Goal: Task Accomplishment & Management: Complete application form

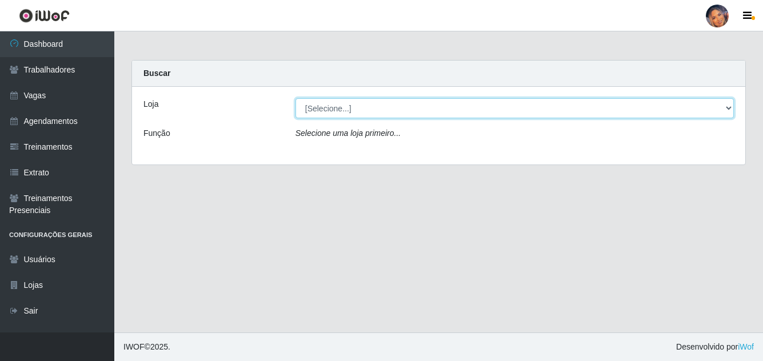
click at [368, 103] on select "[Selecione...] Supermercado Preço Bom" at bounding box center [514, 108] width 438 height 20
select select "169"
click at [295, 98] on select "[Selecione...] Supermercado Preço Bom" at bounding box center [514, 108] width 438 height 20
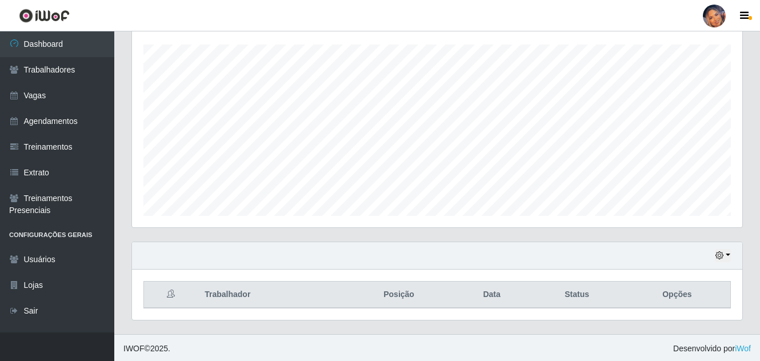
scroll to position [194, 0]
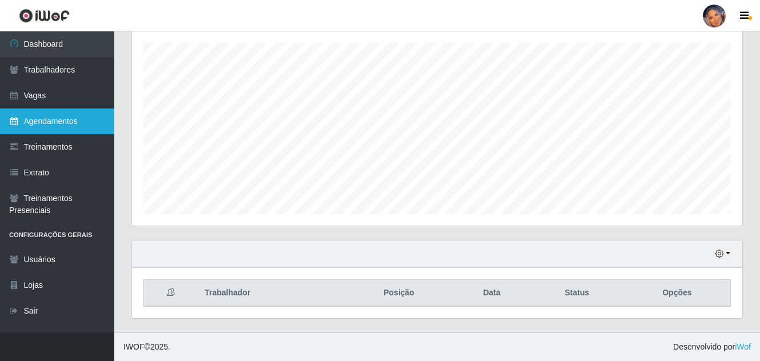
click at [66, 119] on link "Agendamentos" at bounding box center [57, 122] width 114 height 26
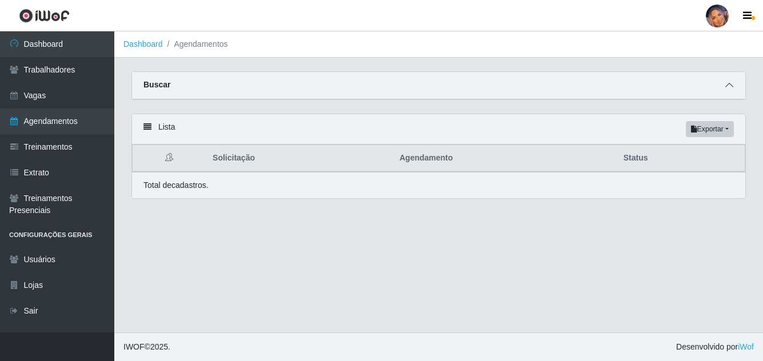
click at [729, 88] on icon at bounding box center [729, 85] width 8 height 8
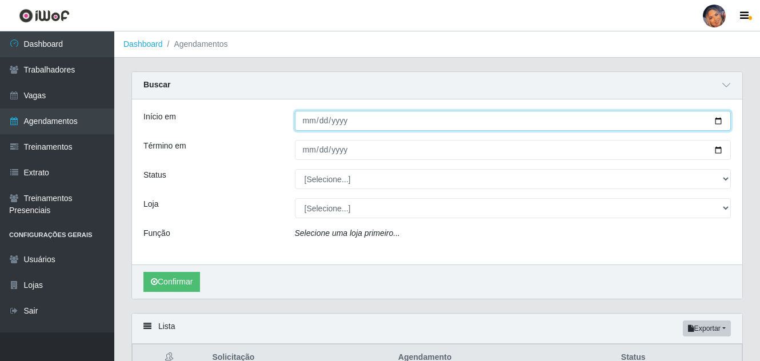
click at [716, 121] on input "Início em" at bounding box center [513, 121] width 437 height 20
type input "[DATE]"
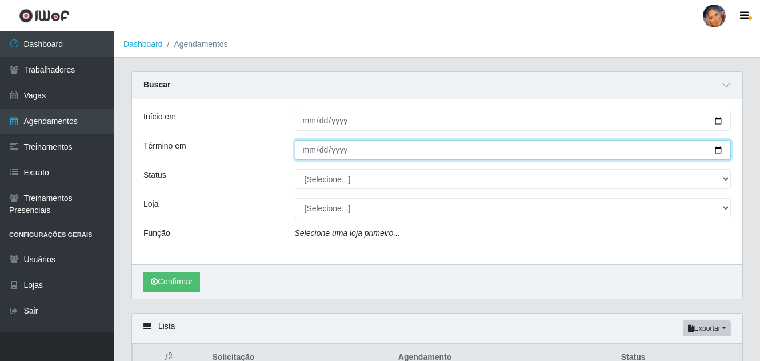
click at [717, 151] on input "Término em" at bounding box center [513, 150] width 437 height 20
type input "[DATE]"
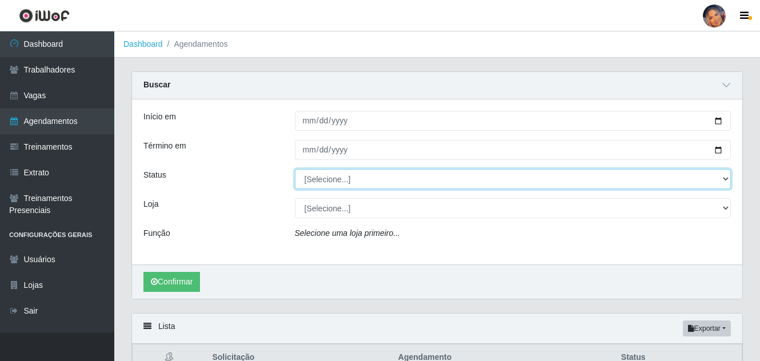
click at [726, 183] on select "[Selecione...] AGENDADO AGUARDANDO LIBERAR EM ANDAMENTO EM REVISÃO FINALIZADO C…" at bounding box center [513, 179] width 437 height 20
select select "AGENDADO"
click at [295, 170] on select "[Selecione...] AGENDADO AGUARDANDO LIBERAR EM ANDAMENTO EM REVISÃO FINALIZADO C…" at bounding box center [513, 179] width 437 height 20
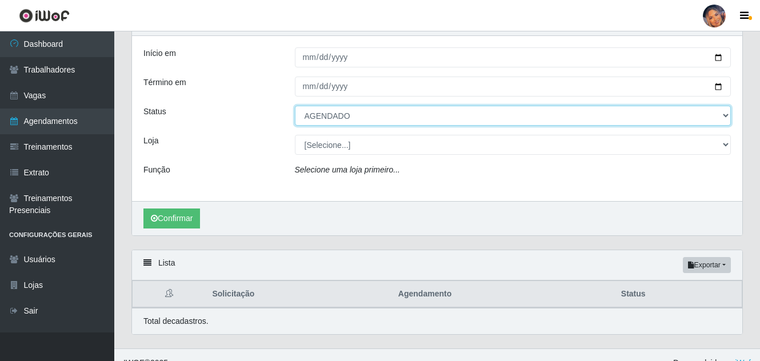
scroll to position [80, 0]
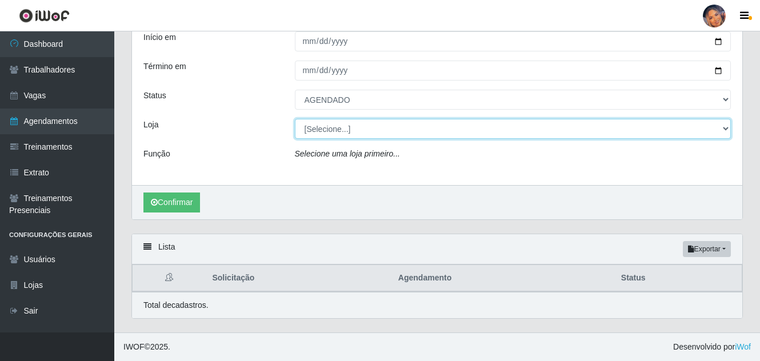
click at [724, 126] on select "[Selecione...] Supermercado Preço Bom" at bounding box center [513, 129] width 437 height 20
select select "169"
click at [295, 119] on select "[Selecione...] Supermercado Preço Bom" at bounding box center [513, 129] width 437 height 20
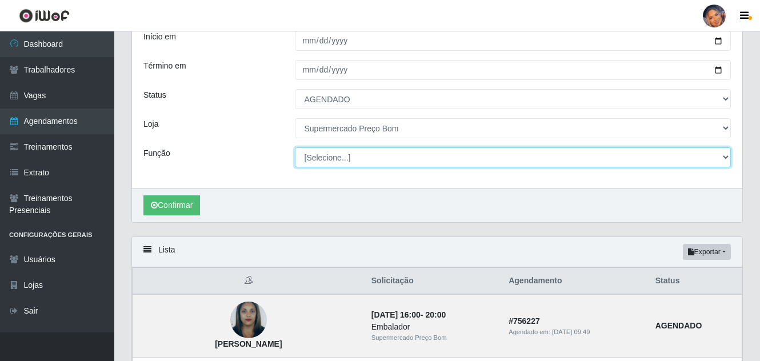
drag, startPoint x: 401, startPoint y: 171, endPoint x: 390, endPoint y: 161, distance: 15.0
click at [390, 161] on select "[Selecione...] ASG ASG + ASG ++ Balconista Balconista + Balconista ++ Embalador…" at bounding box center [513, 157] width 437 height 20
click at [295, 148] on select "[Selecione...] ASG ASG + ASG ++ Balconista Balconista + Balconista ++ Embalador…" at bounding box center [513, 157] width 437 height 20
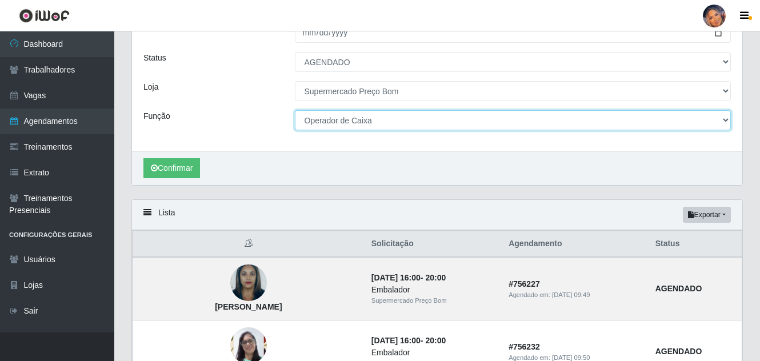
scroll to position [137, 0]
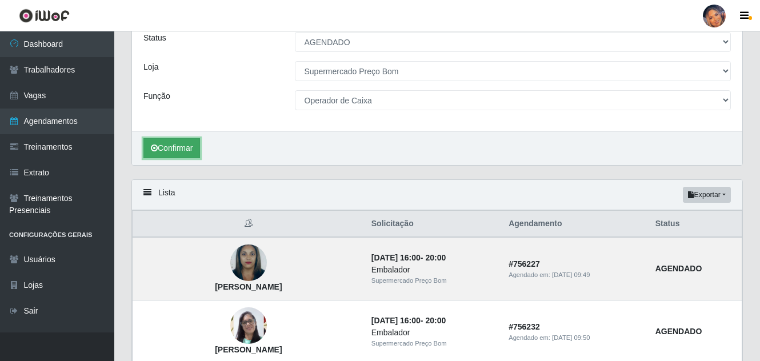
click at [177, 142] on button "Confirmar" at bounding box center [171, 148] width 57 height 20
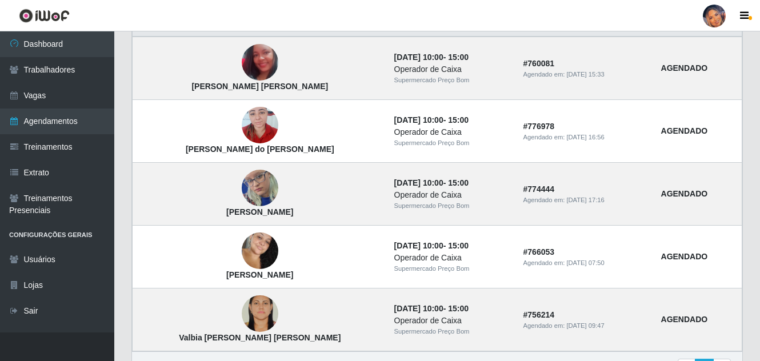
scroll to position [366, 0]
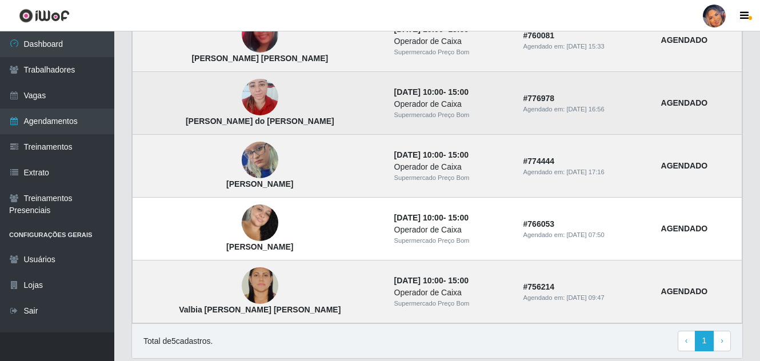
click at [242, 93] on img at bounding box center [260, 97] width 37 height 49
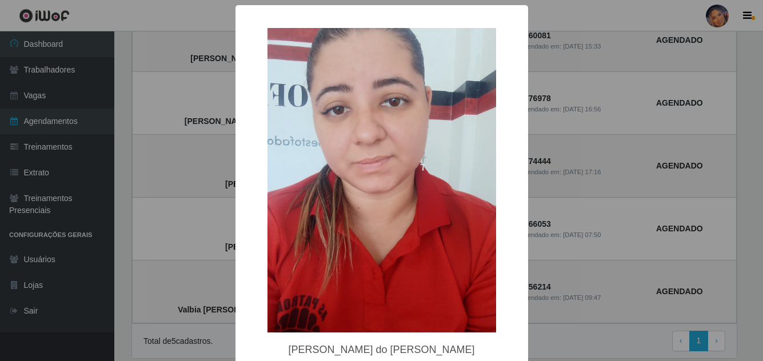
click at [143, 98] on div "× [PERSON_NAME] do [PERSON_NAME] OK Cancel" at bounding box center [381, 180] width 763 height 361
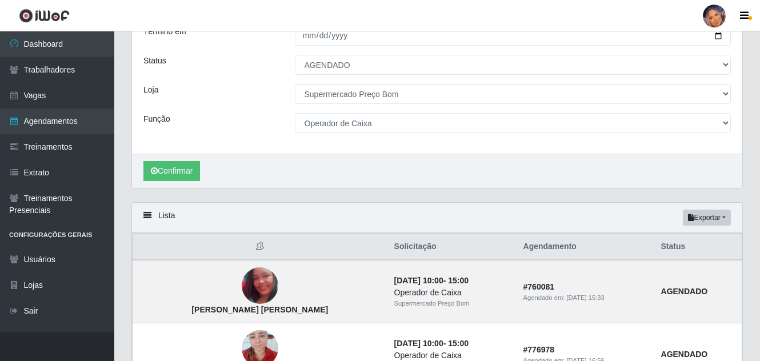
scroll to position [57, 0]
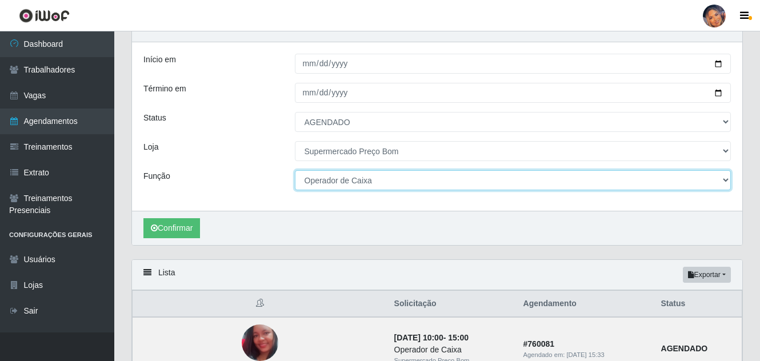
click at [724, 182] on select "[Selecione...] ASG ASG + ASG ++ Balconista Balconista + Balconista ++ Embalador…" at bounding box center [513, 180] width 437 height 20
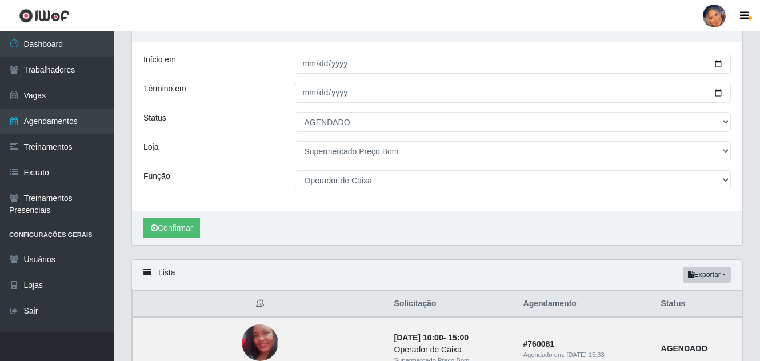
click at [202, 21] on header "Perfil Alterar Senha Sair" at bounding box center [380, 15] width 760 height 31
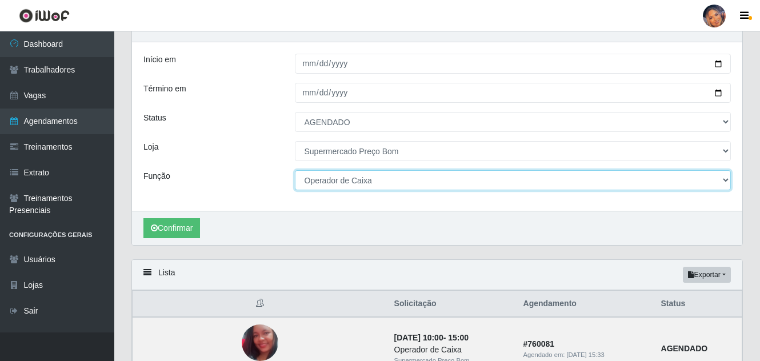
click at [707, 182] on select "[Selecione...] ASG ASG + ASG ++ Balconista Balconista + Balconista ++ Embalador…" at bounding box center [513, 180] width 437 height 20
select select "1"
click at [295, 171] on select "[Selecione...] ASG ASG + ASG ++ Balconista Balconista + Balconista ++ Embalador…" at bounding box center [513, 180] width 437 height 20
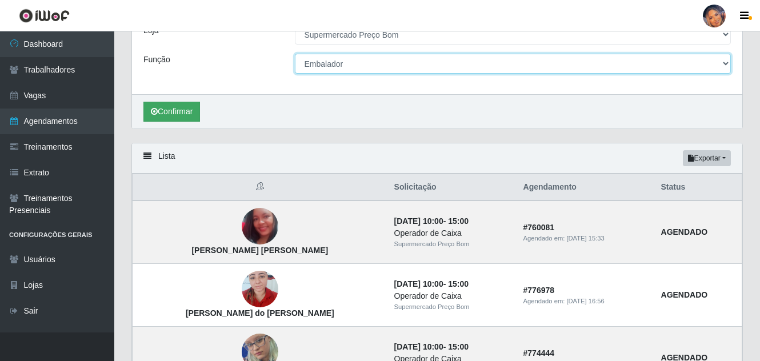
scroll to position [171, 0]
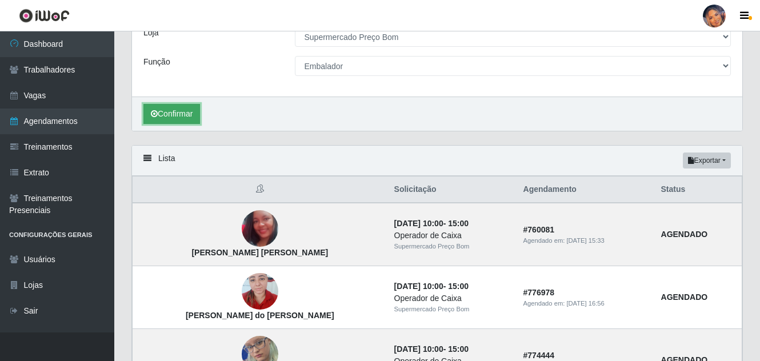
click at [184, 112] on button "Confirmar" at bounding box center [171, 114] width 57 height 20
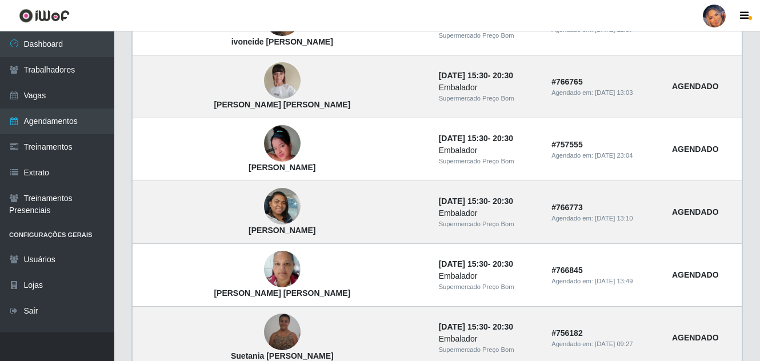
scroll to position [572, 0]
click at [264, 203] on img at bounding box center [282, 206] width 37 height 65
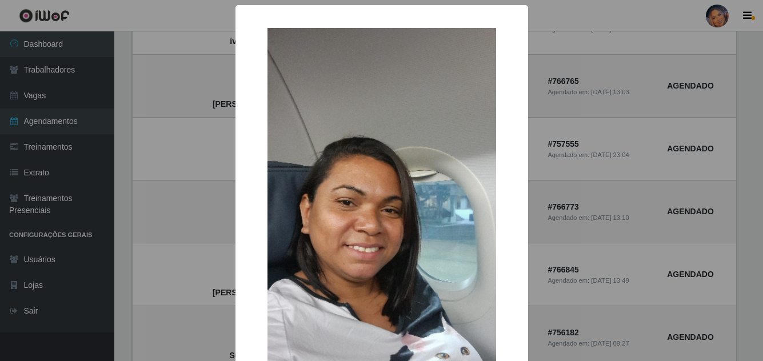
click at [161, 201] on div "× [PERSON_NAME] OK Cancel" at bounding box center [381, 180] width 763 height 361
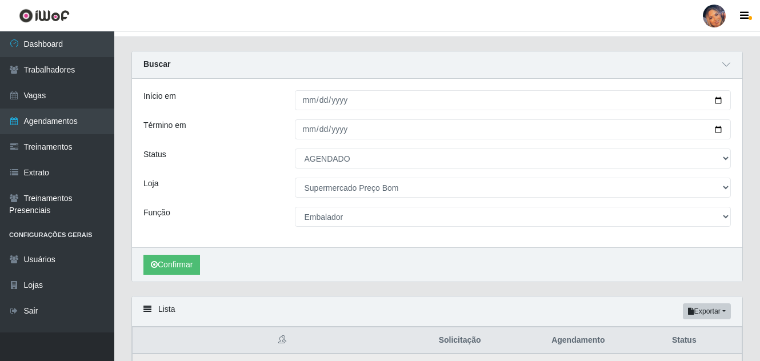
scroll to position [0, 0]
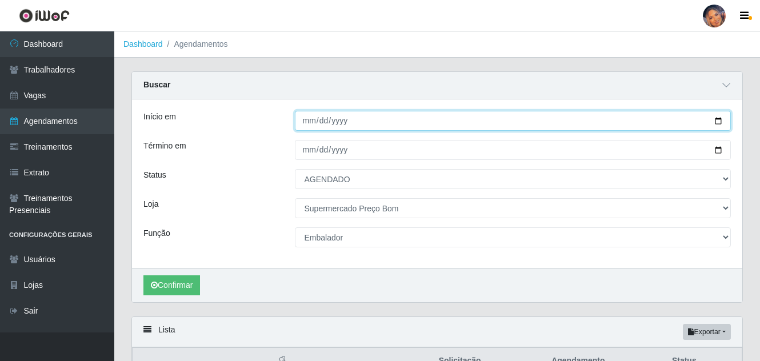
click at [718, 125] on input "[DATE]" at bounding box center [513, 121] width 437 height 20
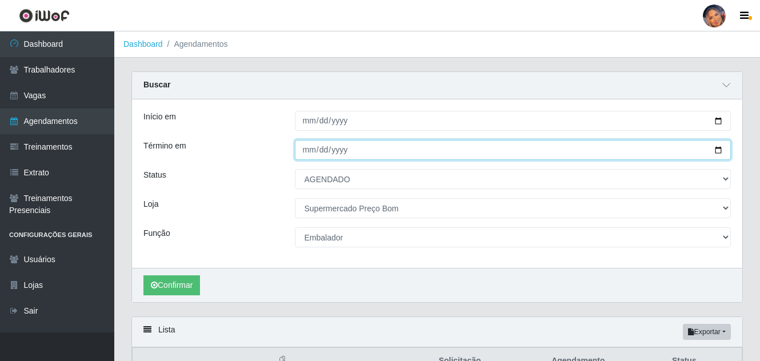
click at [717, 156] on input "[DATE]" at bounding box center [513, 150] width 437 height 20
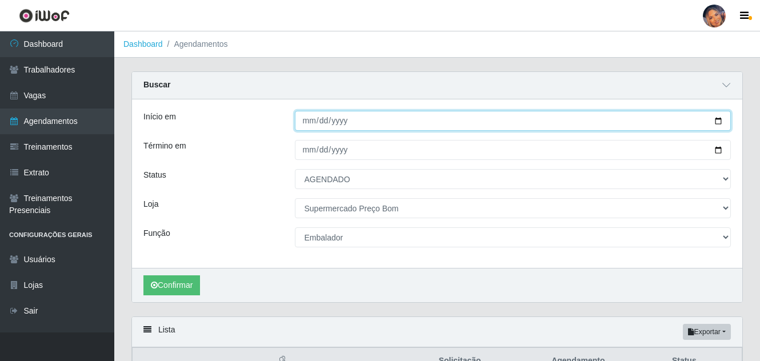
click at [717, 125] on input "[DATE]" at bounding box center [513, 121] width 437 height 20
type input "[DATE]"
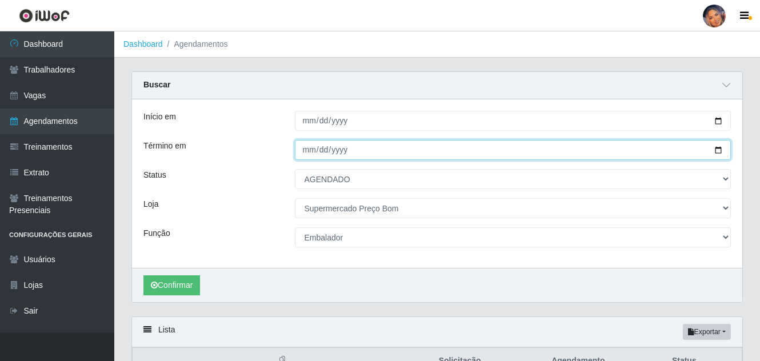
click at [721, 151] on input "[DATE]" at bounding box center [513, 150] width 437 height 20
type input "[DATE]"
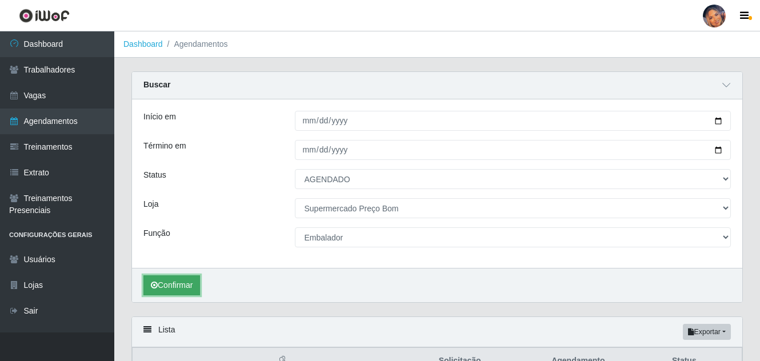
click at [166, 286] on button "Confirmar" at bounding box center [171, 285] width 57 height 20
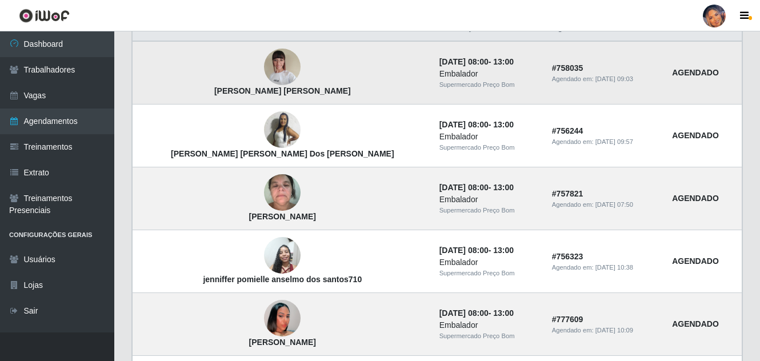
scroll to position [321, 0]
